Goal: Answer question/provide support

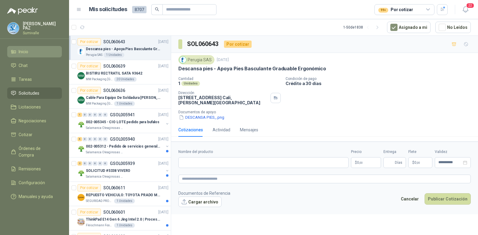
scroll to position [90, 0]
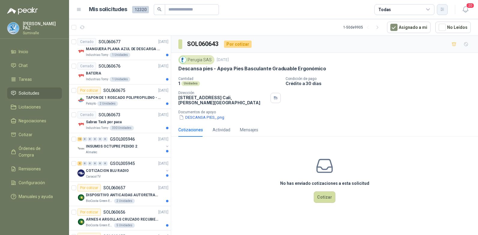
click at [442, 8] on icon "button" at bounding box center [442, 9] width 5 height 5
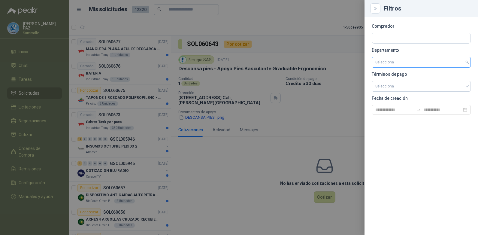
click at [421, 58] on input "search" at bounding box center [421, 62] width 92 height 10
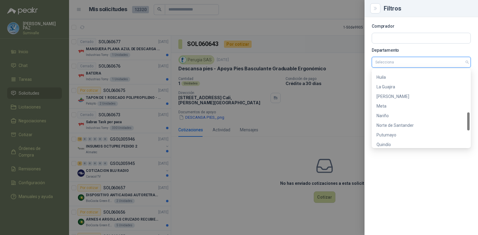
scroll to position [250, 0]
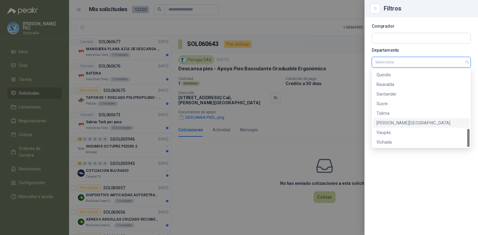
click at [403, 121] on div "[PERSON_NAME][GEOGRAPHIC_DATA]" at bounding box center [421, 123] width 89 height 7
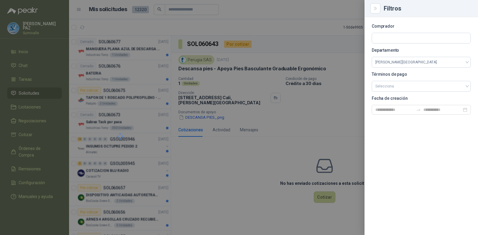
click at [303, 32] on div at bounding box center [239, 117] width 478 height 235
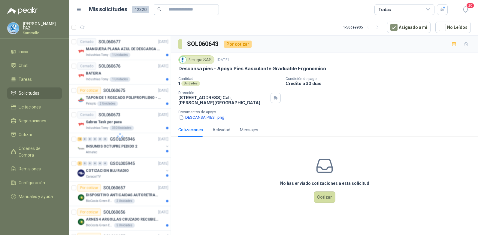
click at [383, 10] on div "Todas" at bounding box center [384, 9] width 13 height 7
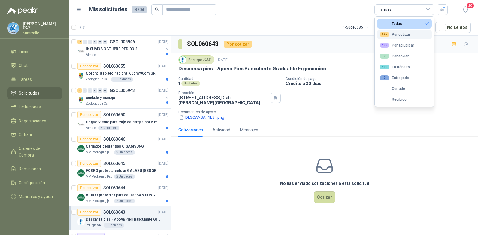
click at [402, 33] on div "99+ Por cotizar" at bounding box center [395, 34] width 31 height 5
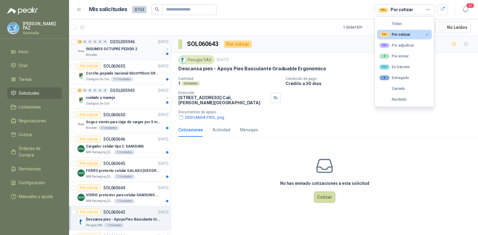
click at [114, 50] on p "INSUMOS OCTUPRE PEDIDO 2" at bounding box center [111, 49] width 51 height 6
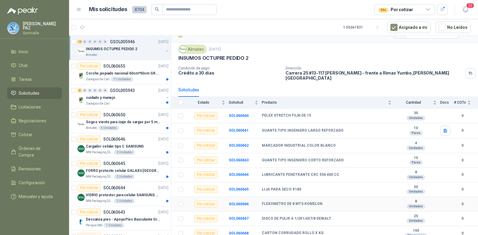
scroll to position [9, 0]
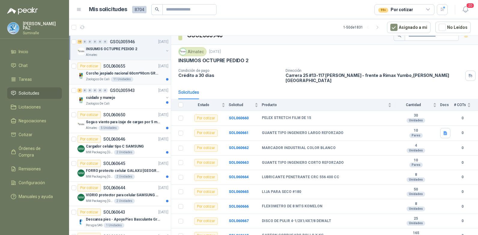
click at [119, 73] on p "Corcho jaspiado nacional 60cm*90cm GROSOR 8MM" at bounding box center [123, 74] width 75 height 6
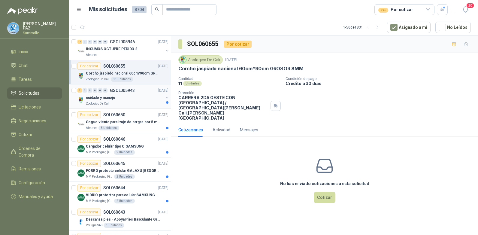
click at [120, 98] on div "cuidado y manejo" at bounding box center [125, 97] width 78 height 7
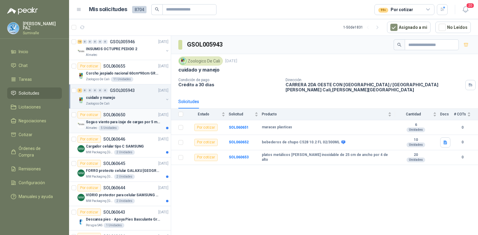
click at [124, 123] on p "Soga o viento para izaje de cargas por 5 metros" at bounding box center [123, 122] width 75 height 6
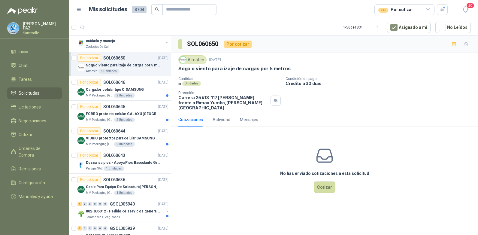
scroll to position [60, 0]
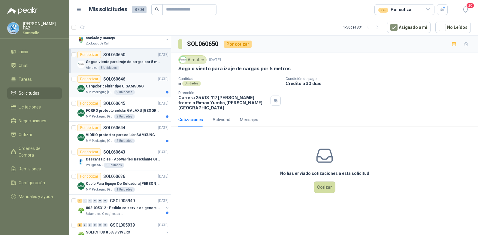
click at [128, 90] on div "2 Unidades" at bounding box center [124, 92] width 21 height 5
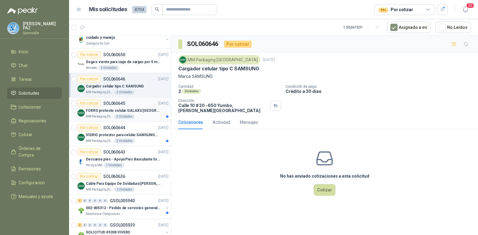
click at [132, 112] on p "FORRO protecto celular GALAXU SAMSUN A16 5G" at bounding box center [123, 111] width 75 height 6
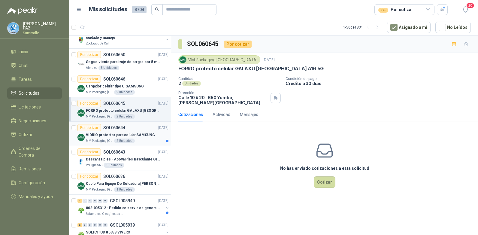
click at [130, 131] on div "VIDRIO protector para celular SAMSUNG GALAXI A16 5G" at bounding box center [127, 134] width 83 height 7
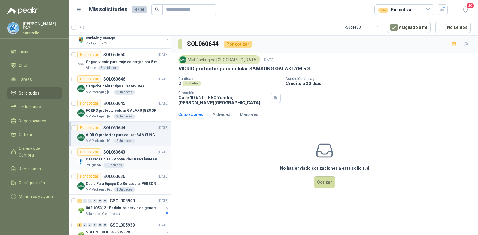
click at [128, 161] on p "Descansa pies - Apoya Pies Basculante Graduable Ergonómico" at bounding box center [123, 159] width 75 height 6
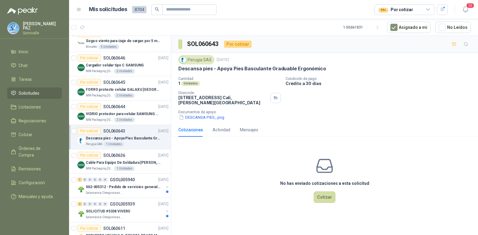
scroll to position [150, 0]
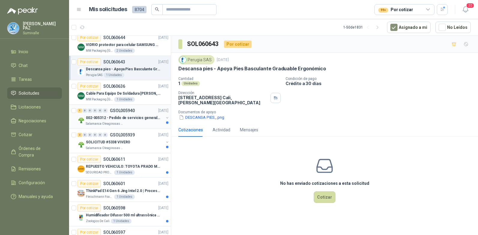
click at [131, 120] on p "002-005312 - Pedido de servicios generales CASA RO" at bounding box center [123, 118] width 75 height 6
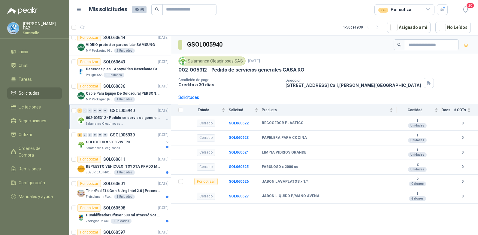
click at [127, 142] on p "SOLICITUD #5338 VIVERO" at bounding box center [108, 142] width 44 height 6
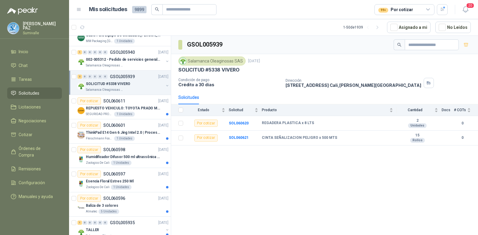
scroll to position [210, 0]
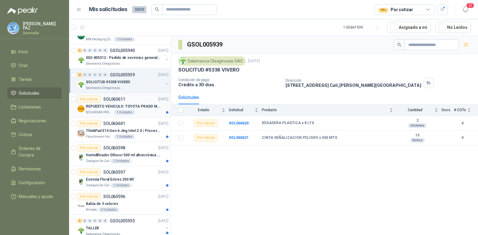
click at [127, 99] on div "Por cotizar SOL060611 09/10/25" at bounding box center [122, 99] width 91 height 7
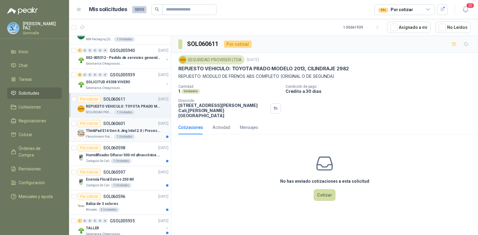
click at [123, 127] on div "Por cotizar SOL060601" at bounding box center [101, 123] width 48 height 7
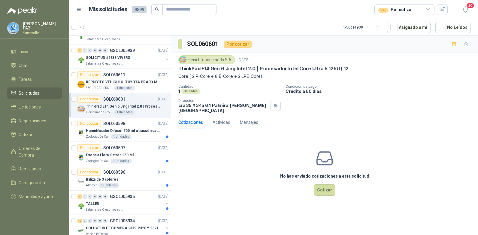
scroll to position [270, 0]
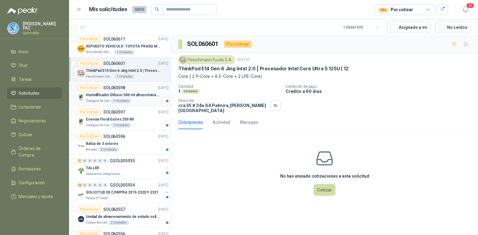
click at [122, 98] on div "Humidificador Difusor 500 ml ultrassônica Residencial Ultrassônico 500ml con vo…" at bounding box center [127, 97] width 83 height 12
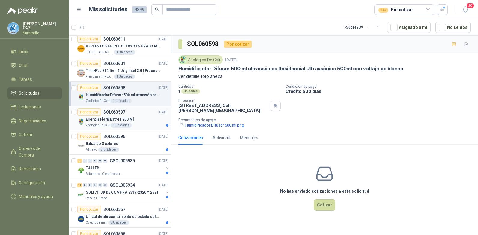
click at [122, 117] on p "Esencia Floral Estres 250 Ml" at bounding box center [110, 120] width 48 height 6
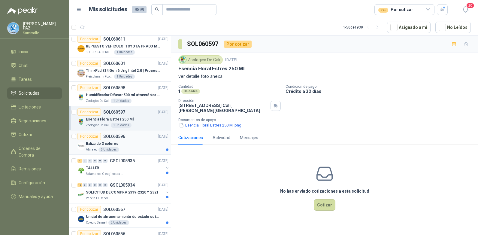
click at [124, 141] on div "Baliza de 3 colores" at bounding box center [127, 143] width 83 height 7
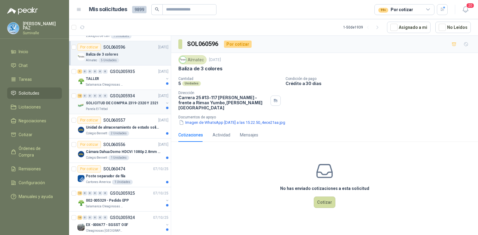
scroll to position [360, 0]
click at [128, 78] on div "TALLER" at bounding box center [125, 77] width 78 height 7
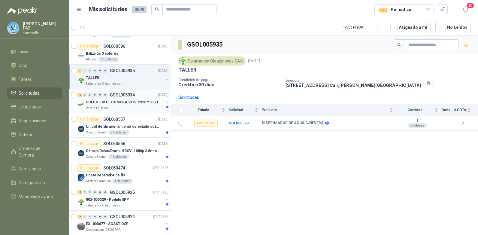
click at [125, 99] on div "SOLICITUD DE COMPRA 2319-2320 Y 2321" at bounding box center [125, 102] width 78 height 7
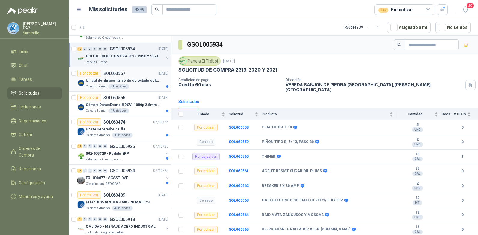
scroll to position [450, 0]
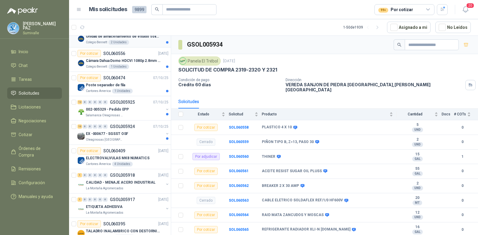
click at [125, 42] on div "2 Unidades" at bounding box center [118, 42] width 21 height 5
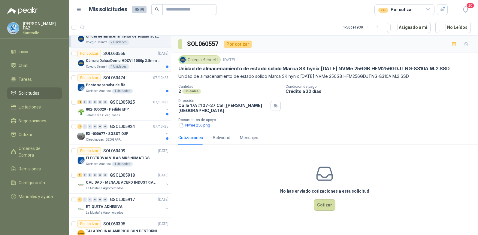
click at [126, 54] on div "Por cotizar SOL060556 08/10/25" at bounding box center [122, 53] width 91 height 7
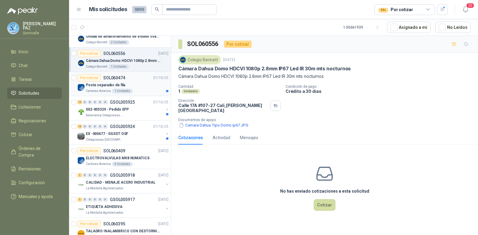
click at [125, 85] on div "Poste separador de fila" at bounding box center [127, 84] width 83 height 7
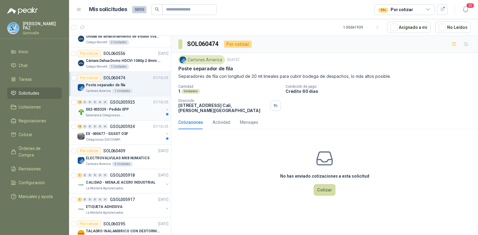
click at [126, 110] on p "002-005329 - Pedido EPP" at bounding box center [107, 110] width 43 height 6
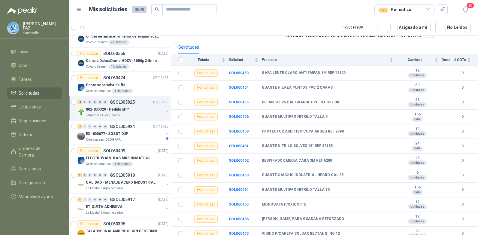
scroll to position [54, 0]
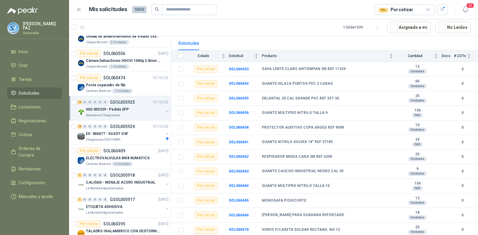
click at [133, 105] on div "12 0 0 0 0 0 GSOL005925 07/10/25" at bounding box center [123, 102] width 92 height 7
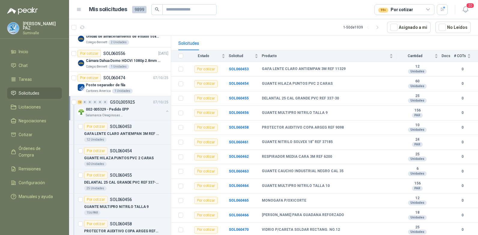
scroll to position [2, 0]
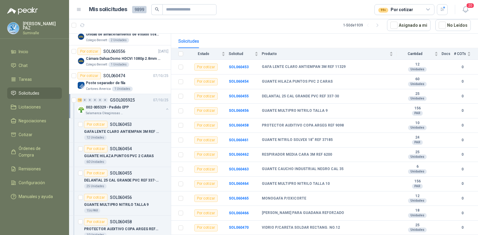
click at [133, 105] on div "002-005329 - Pedido EPP" at bounding box center [125, 107] width 78 height 7
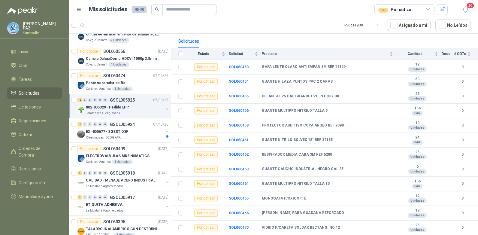
click at [109, 112] on p "Salamanca Oleaginosas SAS" at bounding box center [105, 113] width 38 height 5
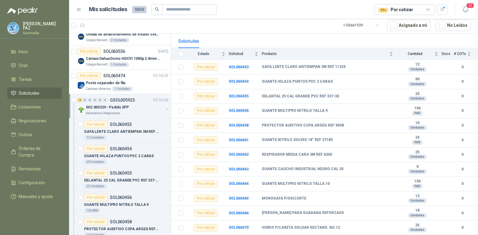
click at [109, 111] on p "Salamanca Oleaginosas SAS" at bounding box center [105, 113] width 38 height 5
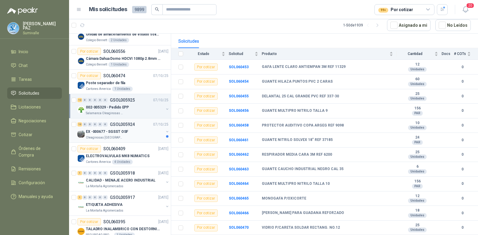
click at [111, 133] on p "EX -000677 - SGSST OSF" at bounding box center [107, 132] width 42 height 6
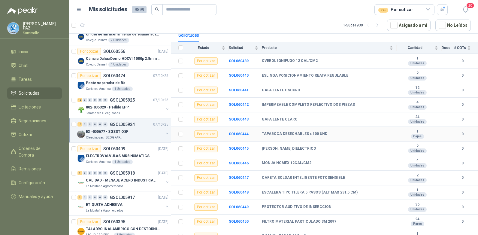
scroll to position [69, 0]
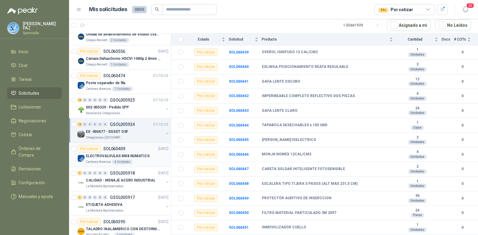
click at [123, 150] on p "SOL060409" at bounding box center [114, 149] width 22 height 4
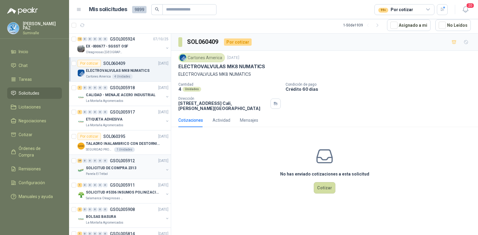
scroll to position [541, 0]
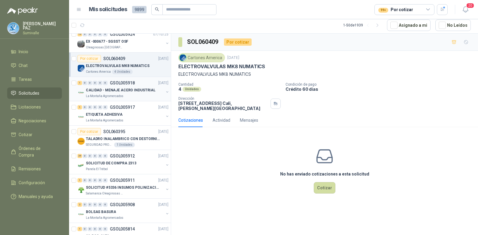
click at [121, 93] on p "CALIDAD - MENAJE ACERO INDUSTRIAL" at bounding box center [121, 90] width 70 height 6
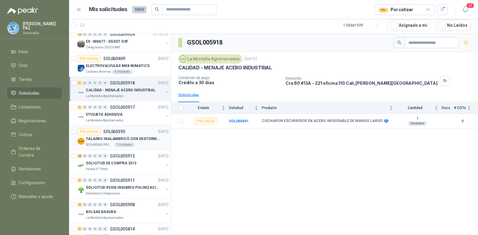
click at [113, 135] on div "TALADRO INALAMBRICO CON DESTORNILLADOR DE ESTRIA" at bounding box center [127, 138] width 83 height 7
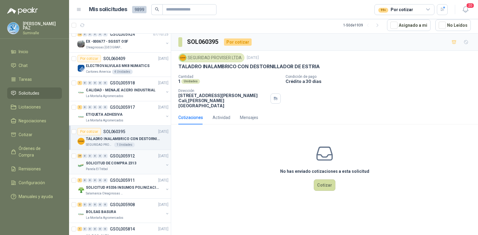
click at [114, 162] on p "SOLICITUD DE COMPRA 2313" at bounding box center [111, 163] width 50 height 6
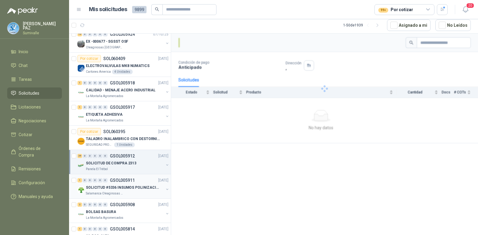
click at [119, 189] on p "SOLICITUD #5336 INSUMOS POLINIZACIÓN" at bounding box center [123, 188] width 75 height 6
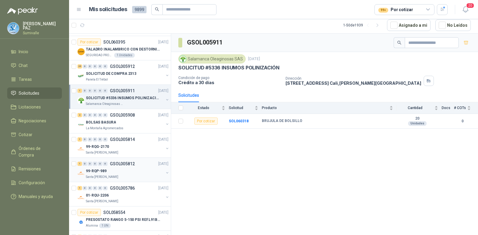
scroll to position [631, 0]
click at [126, 116] on p "GSOL005908" at bounding box center [122, 114] width 25 height 4
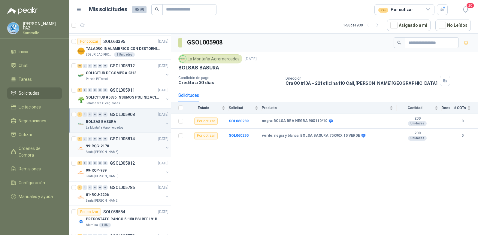
click at [123, 149] on div "99-RQG-2170" at bounding box center [125, 145] width 78 height 7
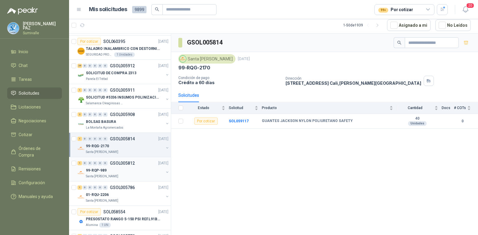
click at [121, 167] on div "99-RQP-989" at bounding box center [125, 170] width 78 height 7
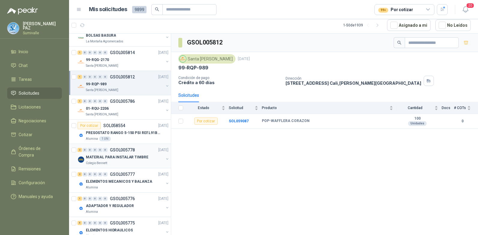
scroll to position [721, 0]
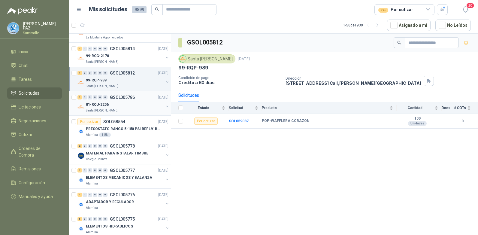
click at [122, 101] on div "01-RQU-2206" at bounding box center [125, 104] width 78 height 7
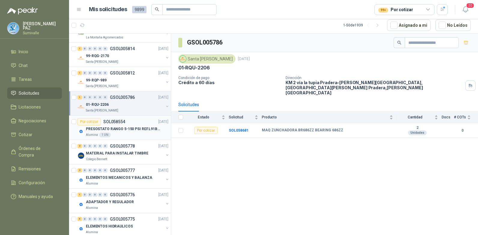
click at [137, 132] on div "PRESOSTATO RANGO 5-150 PSI REF.L91B-1050" at bounding box center [127, 128] width 83 height 7
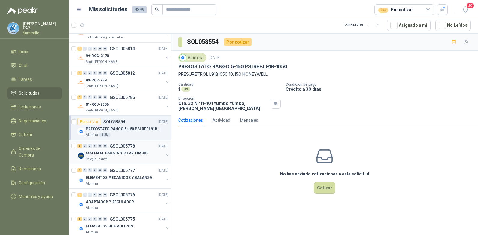
click at [129, 153] on p "MATERIAL PARA INSTALAR TIMBRE" at bounding box center [117, 153] width 62 height 6
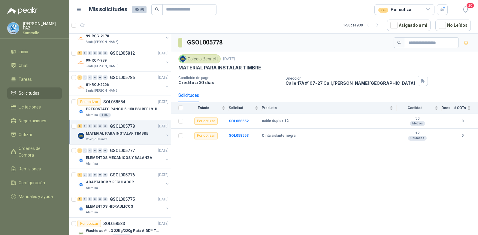
scroll to position [781, 0]
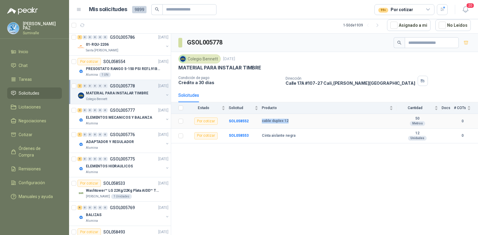
drag, startPoint x: 258, startPoint y: 121, endPoint x: 294, endPoint y: 120, distance: 36.3
click at [294, 120] on tr "Por cotizar SOL058552 cable duplex 12 50 Metros 0" at bounding box center [324, 121] width 307 height 15
copy tr "cable duplex 12"
click at [101, 118] on p "ELEMENTOS MECANICOS Y BALANZA" at bounding box center [119, 118] width 66 height 6
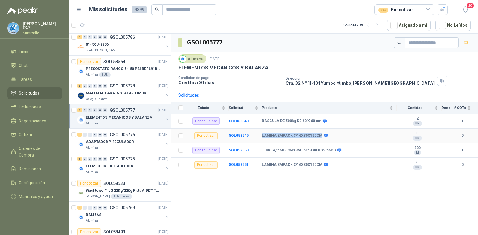
drag, startPoint x: 261, startPoint y: 136, endPoint x: 319, endPoint y: 136, distance: 57.4
click at [319, 136] on tr "Por cotizar SOL058549 LAMINA EMPACK 3/16X30X160CM 30 UN 0" at bounding box center [324, 136] width 307 height 15
copy tr "LAMINA EMPACK 3/16X30X160CM"
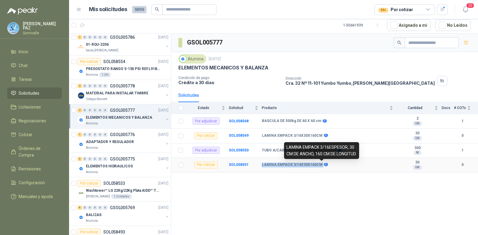
drag, startPoint x: 261, startPoint y: 165, endPoint x: 321, endPoint y: 163, distance: 59.8
click at [321, 163] on tr "Por cotizar SOL058551 LAMINA EMPACK 3/16X30X160CM 30 UN 0" at bounding box center [324, 165] width 307 height 15
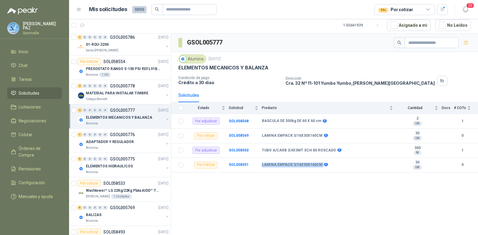
copy tr "LAMINA EMPACK 3/16X30X160CM"
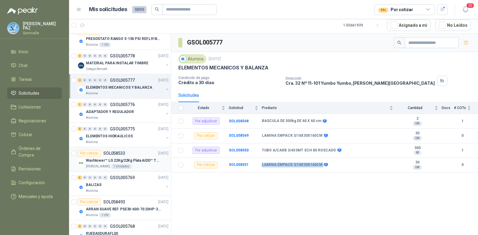
click at [142, 164] on div "S Holguín Ramos 1 Unidades" at bounding box center [127, 166] width 83 height 5
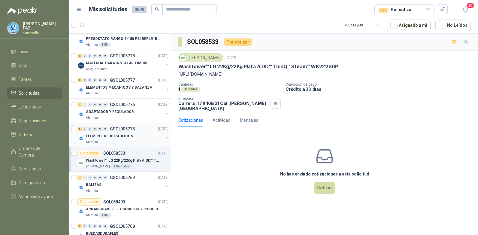
click at [138, 137] on div "ELEMENTOS HIDRAULICOS" at bounding box center [125, 135] width 78 height 7
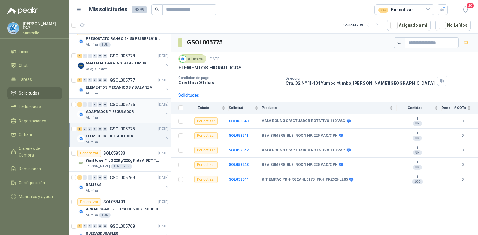
click at [132, 116] on div "Alumina" at bounding box center [125, 117] width 78 height 5
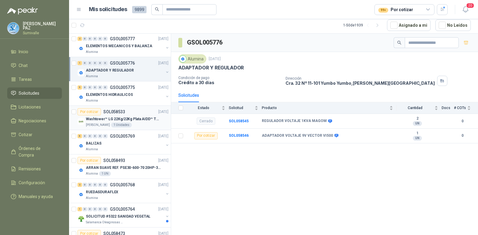
scroll to position [871, 0]
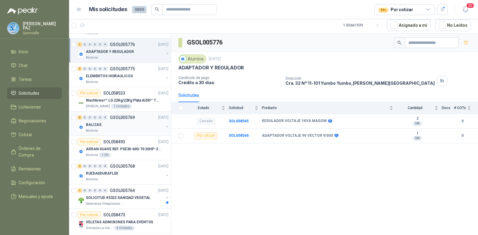
click at [125, 130] on div "Alumina" at bounding box center [125, 130] width 78 height 5
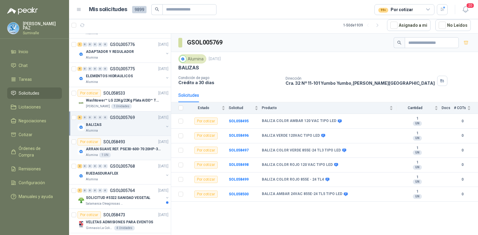
click at [124, 148] on p "ARRAN SUAVE REF. PSE30-600-70 20HP-30A" at bounding box center [123, 149] width 75 height 6
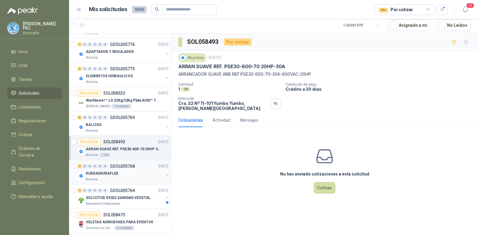
click at [118, 171] on div "RUEDASDURAFLEX" at bounding box center [125, 173] width 78 height 7
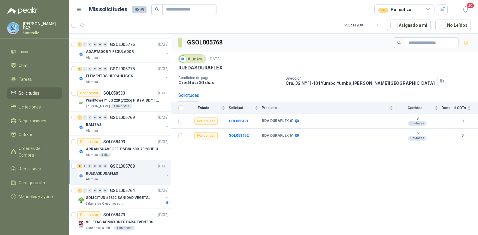
scroll to position [901, 0]
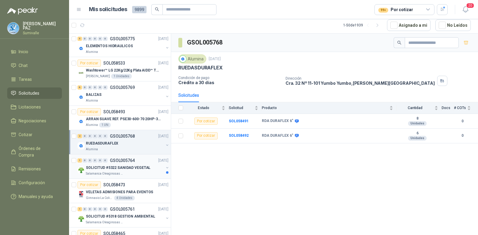
click at [122, 172] on div "Salamanca Oleaginosas SAS" at bounding box center [125, 173] width 78 height 5
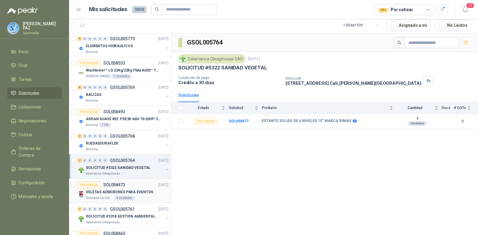
click at [120, 183] on p "SOL058473" at bounding box center [114, 185] width 22 height 4
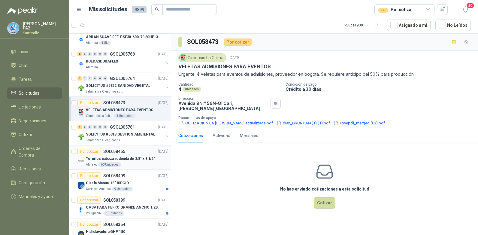
scroll to position [991, 0]
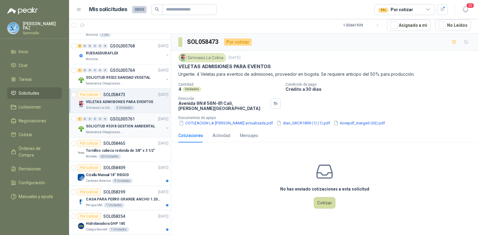
click at [113, 126] on p "SOLICITUD #5318 GESTION AMBIENTAL" at bounding box center [120, 126] width 69 height 6
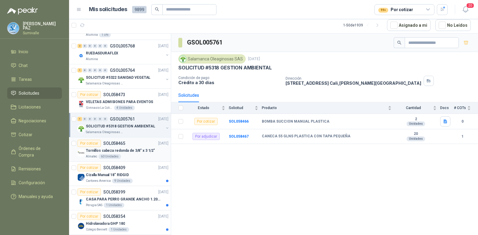
click at [110, 153] on div "Tornillos cabeza redonda de 3/8" x 3 1/2"" at bounding box center [127, 150] width 83 height 7
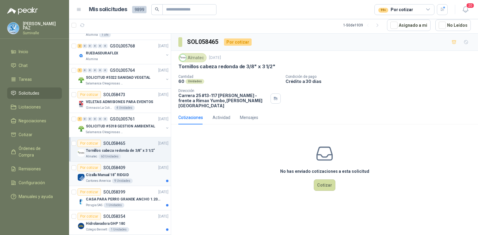
click at [120, 176] on p "Cizalla Manual 18" RIDGID" at bounding box center [107, 175] width 43 height 6
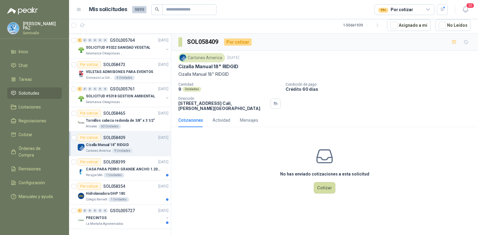
scroll to position [1028, 0]
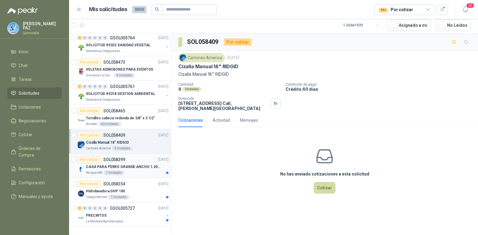
click at [122, 170] on div "1 Unidades" at bounding box center [114, 172] width 21 height 5
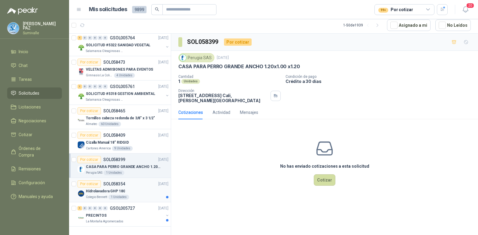
click at [122, 188] on p "Hidrolavadora GHP 180" at bounding box center [105, 191] width 39 height 6
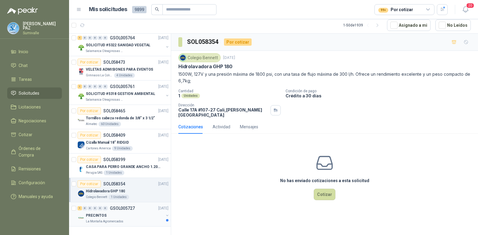
click at [124, 206] on div "1 0 0 0 0 0 GSOL005727 02/10/25" at bounding box center [123, 208] width 92 height 7
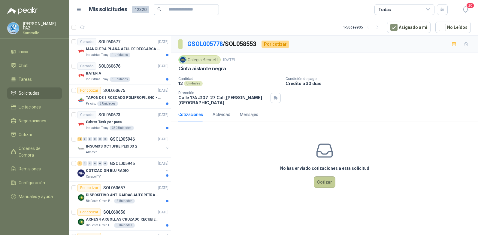
click at [326, 177] on button "Cotizar" at bounding box center [325, 181] width 22 height 11
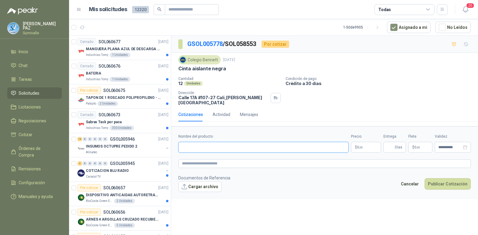
click at [199, 142] on input "Nombre del producto" at bounding box center [263, 147] width 170 height 11
paste input "**********"
type input "**********"
click at [367, 141] on body "JUAN CAMILO PAZ Sumivalle Inicio Chat Tareas Solicitudes Licitaciones Negociaci…" at bounding box center [239, 117] width 478 height 235
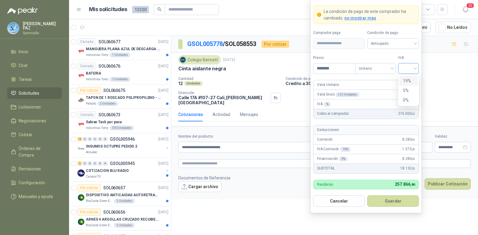
click at [404, 72] on span at bounding box center [409, 68] width 14 height 10
type input "********"
click at [405, 80] on div "19%" at bounding box center [408, 80] width 11 height 7
click at [396, 41] on span "Anticipado" at bounding box center [393, 43] width 44 height 9
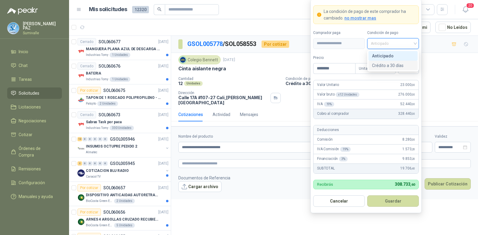
click at [396, 62] on div "Crédito a 30 días" at bounding box center [393, 65] width 42 height 7
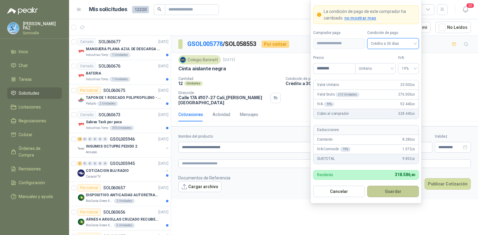
click at [402, 191] on button "Guardar" at bounding box center [393, 191] width 52 height 11
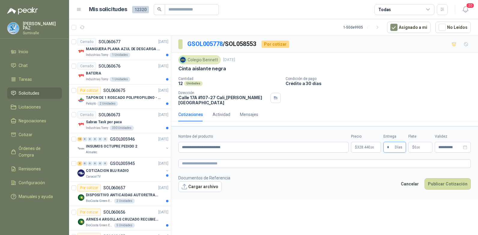
type input "*"
click at [410, 134] on label "Flete" at bounding box center [420, 137] width 24 height 6
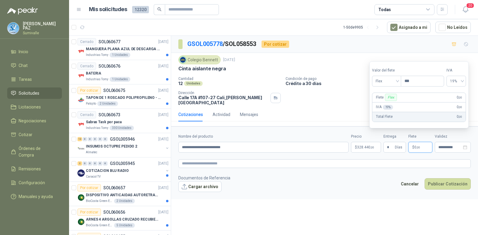
click at [413, 142] on p "$ 0 ,00" at bounding box center [420, 147] width 24 height 11
click at [393, 77] on span "Flex" at bounding box center [387, 81] width 22 height 9
click at [385, 102] on div "Incluido" at bounding box center [387, 103] width 21 height 7
click at [444, 180] on button "Publicar Cotización" at bounding box center [448, 183] width 46 height 11
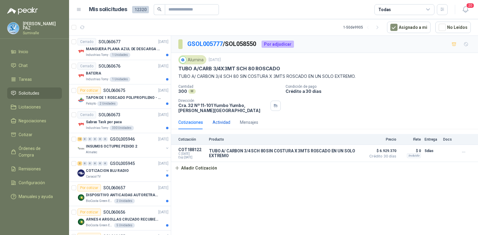
click at [222, 123] on div "Actividad" at bounding box center [222, 122] width 18 height 7
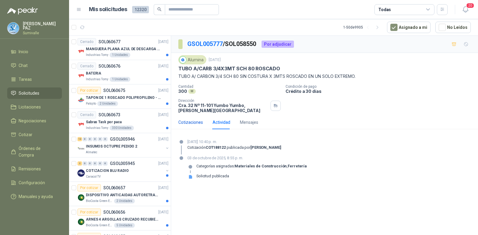
click at [195, 121] on div "Cotizaciones" at bounding box center [190, 122] width 25 height 7
